Goal: Find specific page/section: Find specific page/section

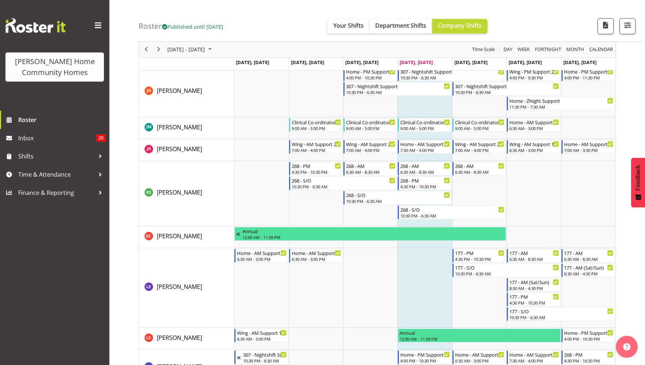
scroll to position [620, 0]
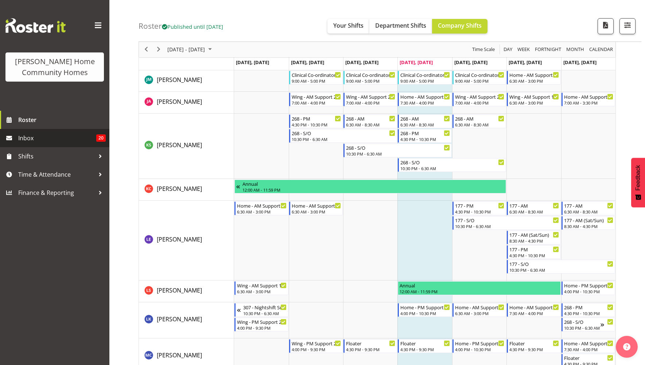
click at [37, 134] on span "Inbox" at bounding box center [57, 138] width 78 height 11
